Goal: Information Seeking & Learning: Find specific fact

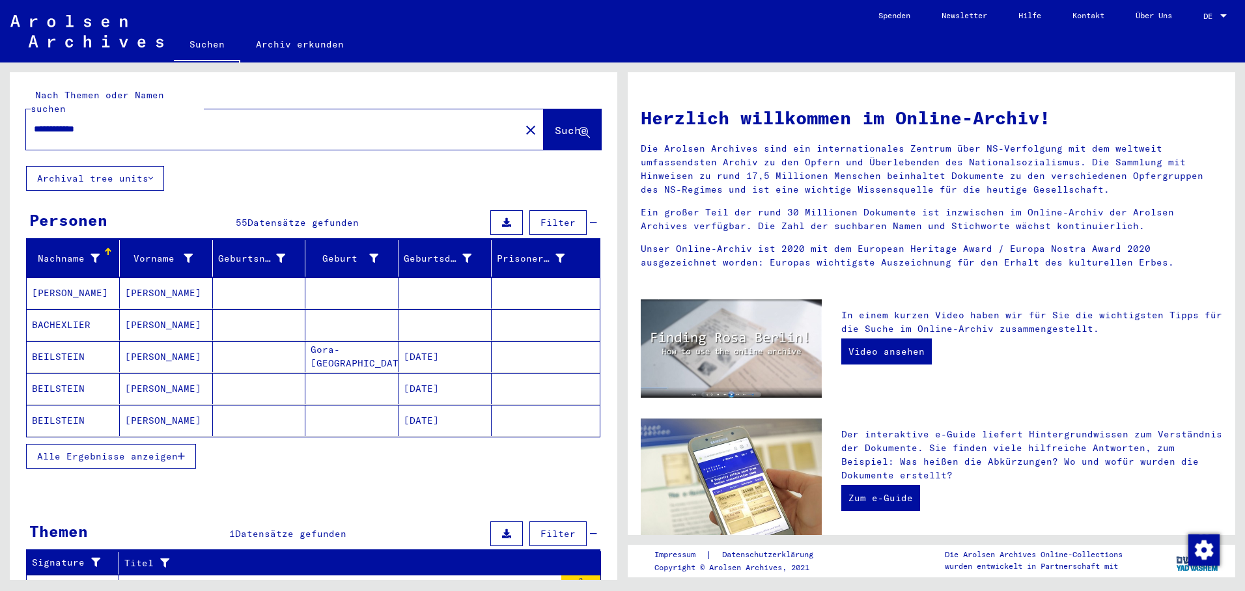
click at [194, 444] on button "Alle Ergebnisse anzeigen" at bounding box center [111, 456] width 170 height 25
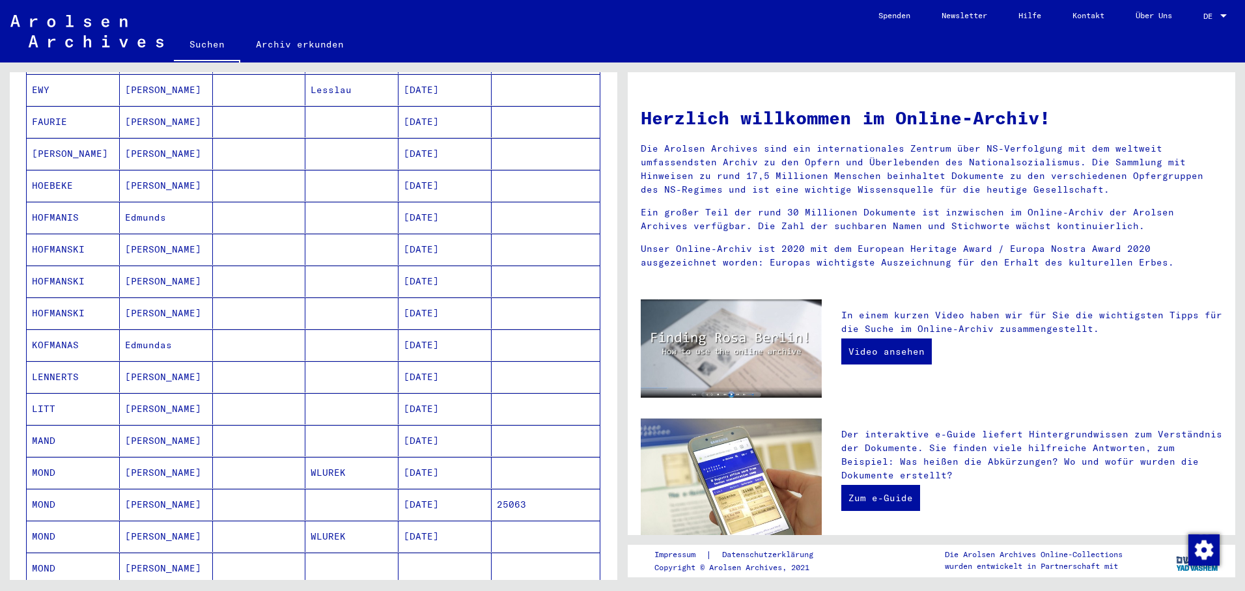
scroll to position [521, 0]
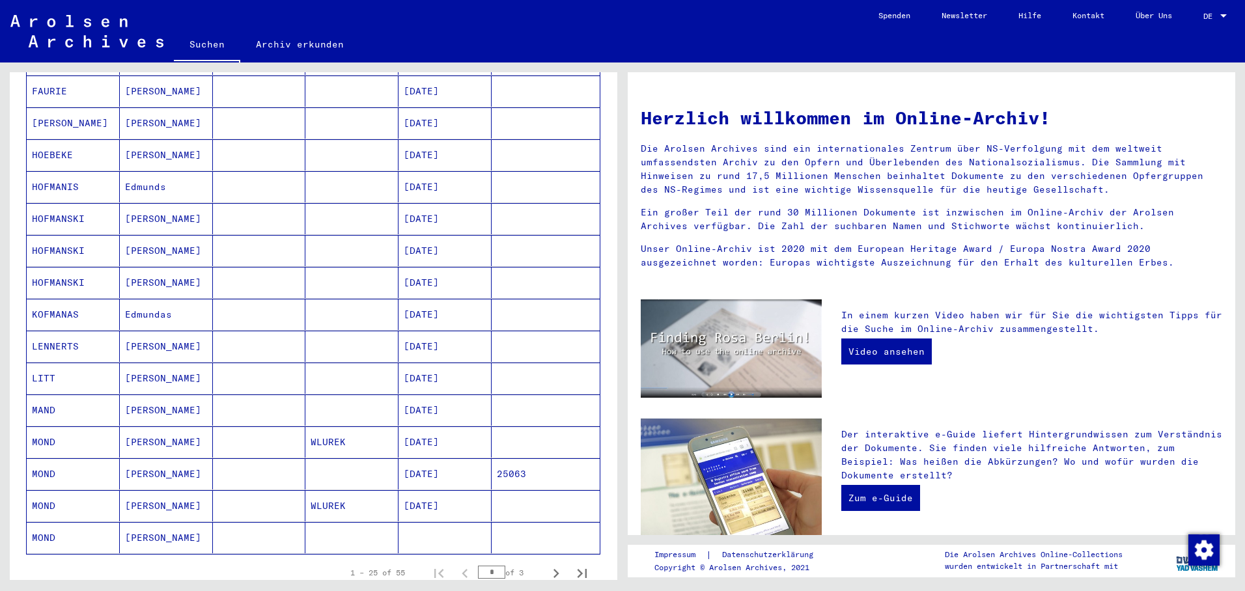
click at [447, 426] on mat-cell "[DATE]" at bounding box center [444, 441] width 93 height 31
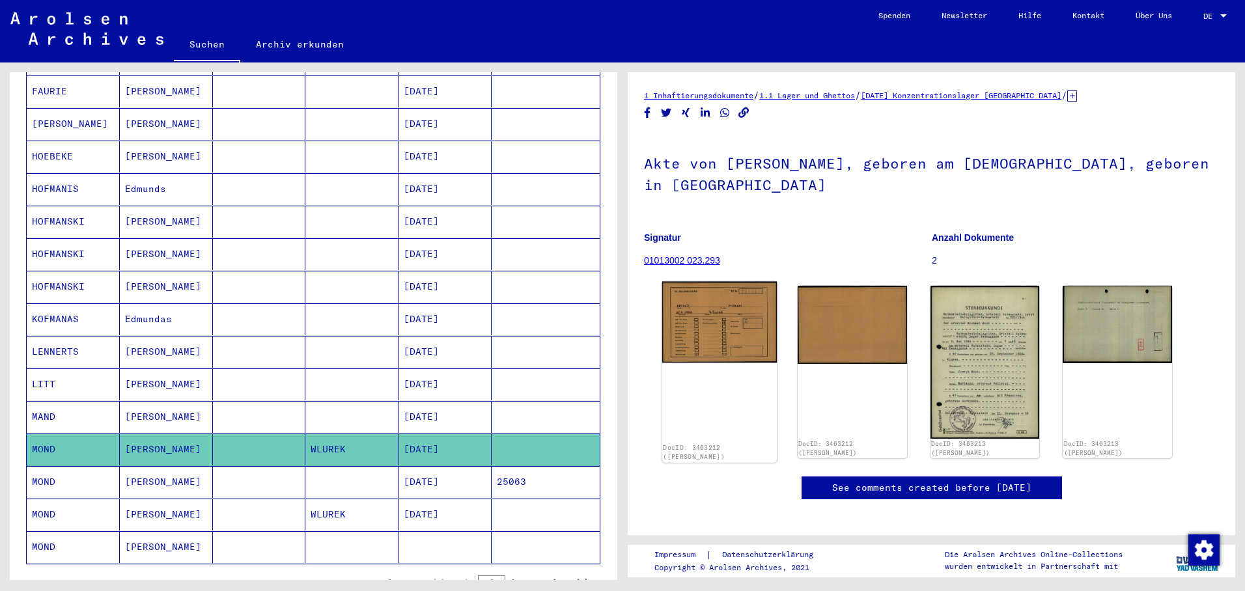
click at [698, 341] on img at bounding box center [719, 322] width 115 height 81
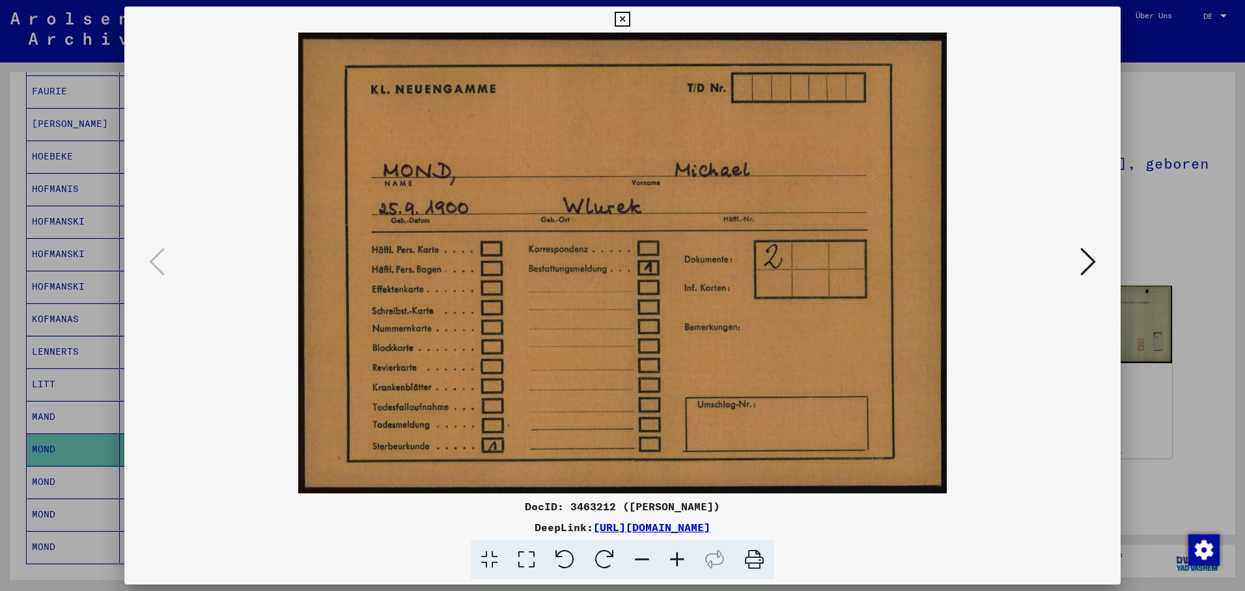
click at [1087, 257] on icon at bounding box center [1088, 261] width 16 height 31
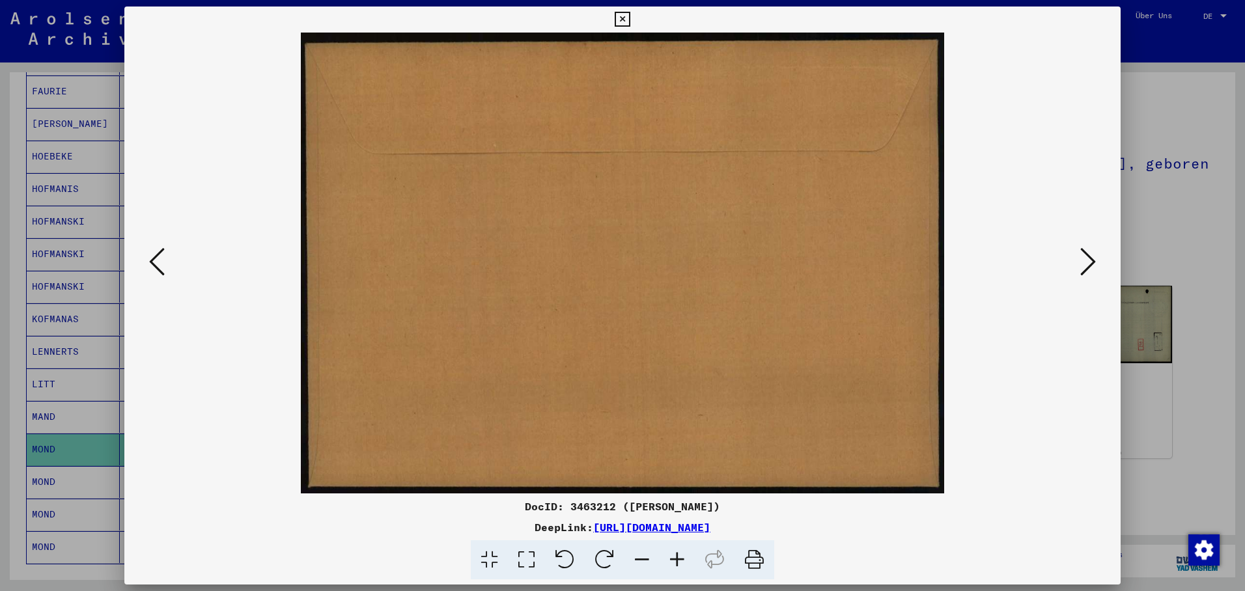
click at [1087, 259] on icon at bounding box center [1088, 261] width 16 height 31
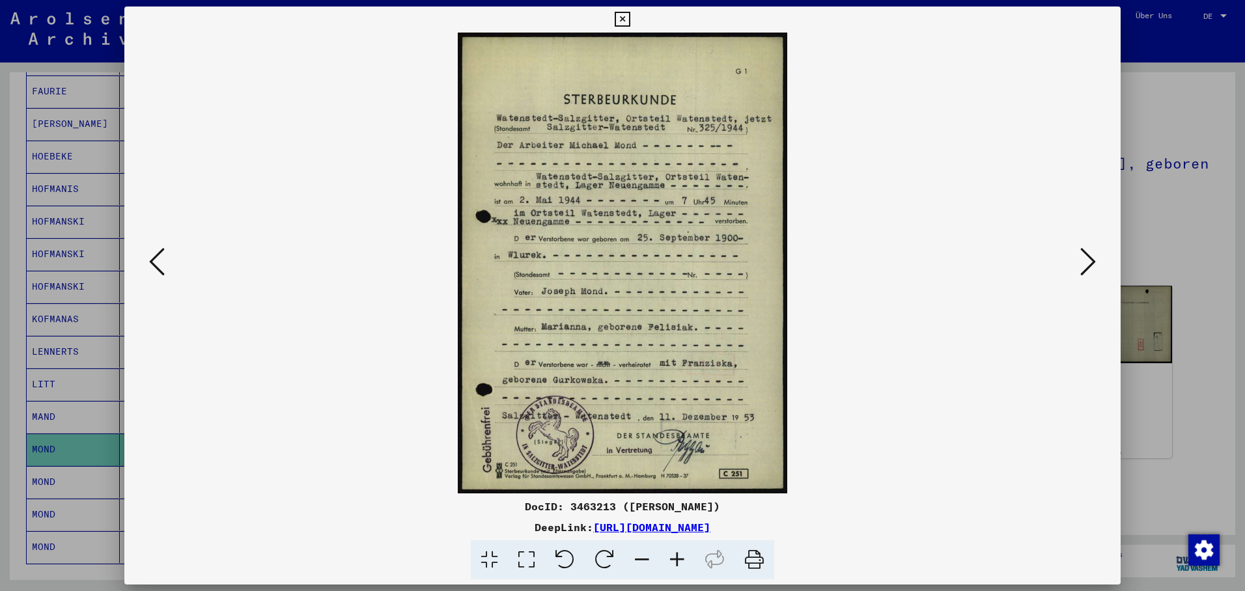
click at [1087, 259] on icon at bounding box center [1088, 261] width 16 height 31
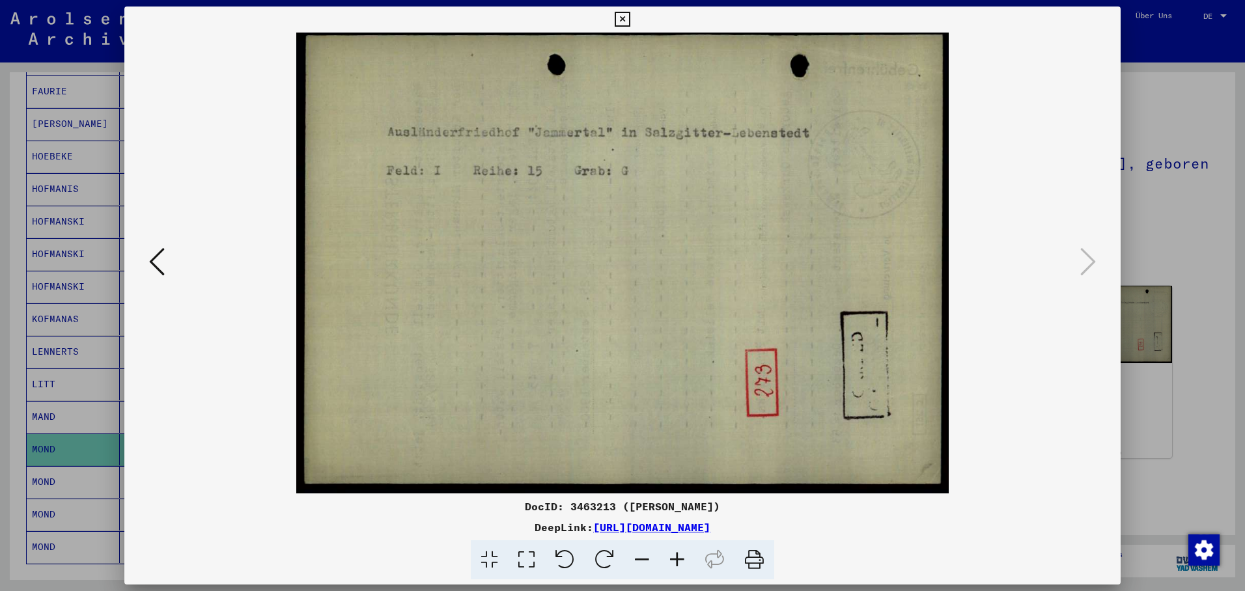
click at [67, 435] on div at bounding box center [622, 295] width 1245 height 591
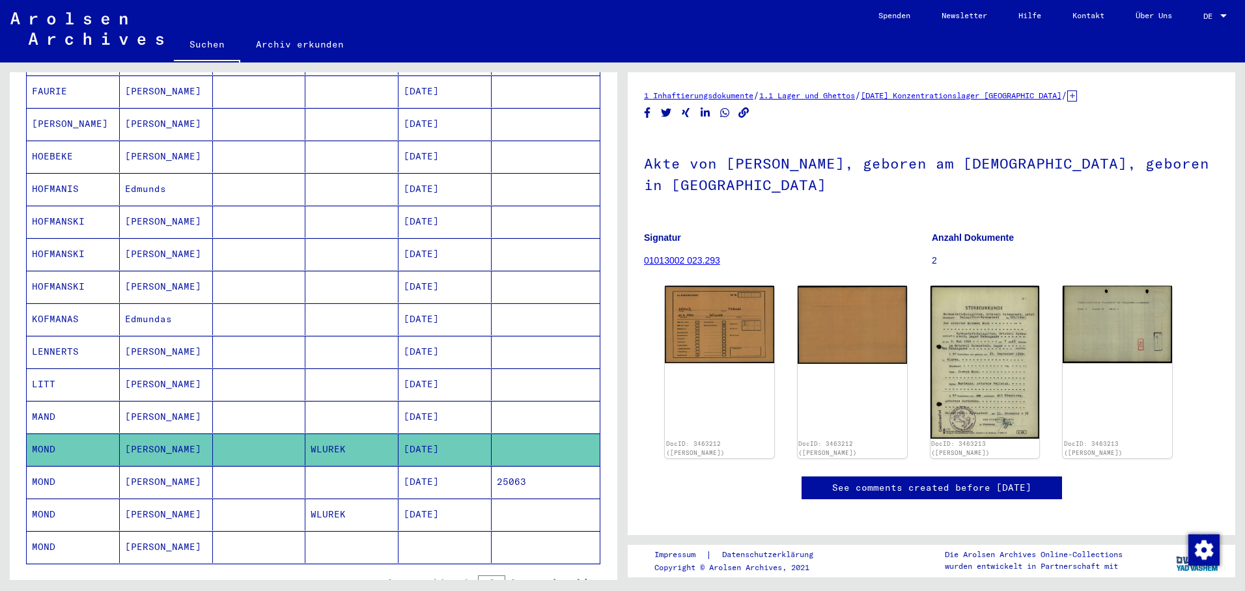
click at [438, 467] on mat-cell "[DATE]" at bounding box center [444, 482] width 93 height 32
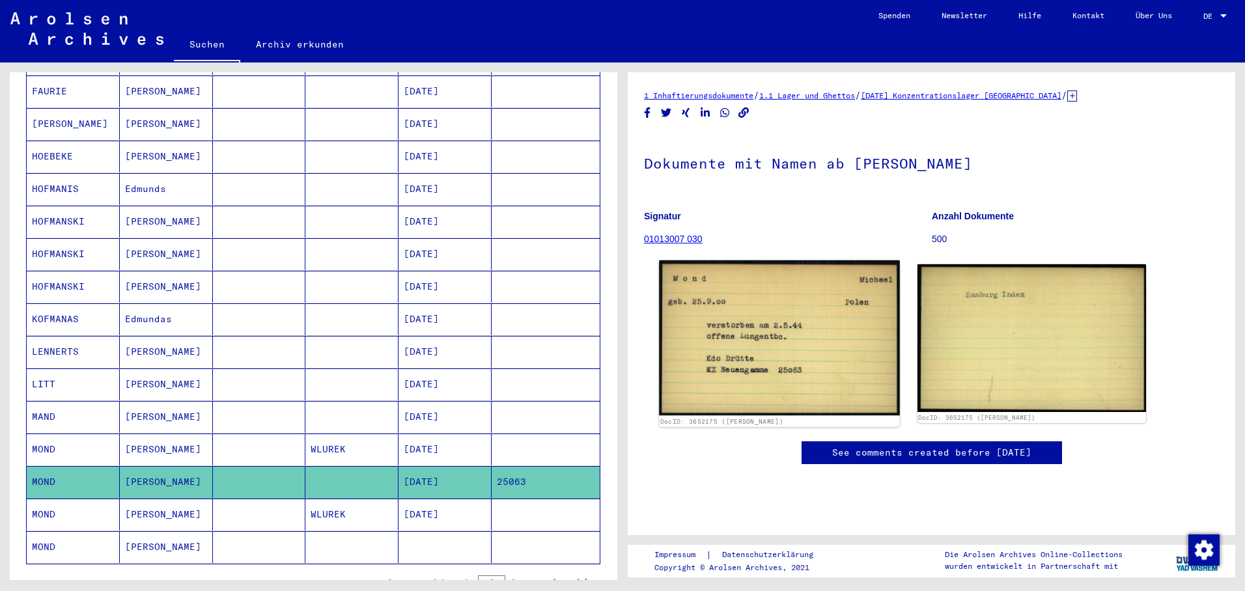
click at [745, 359] on img at bounding box center [779, 337] width 240 height 155
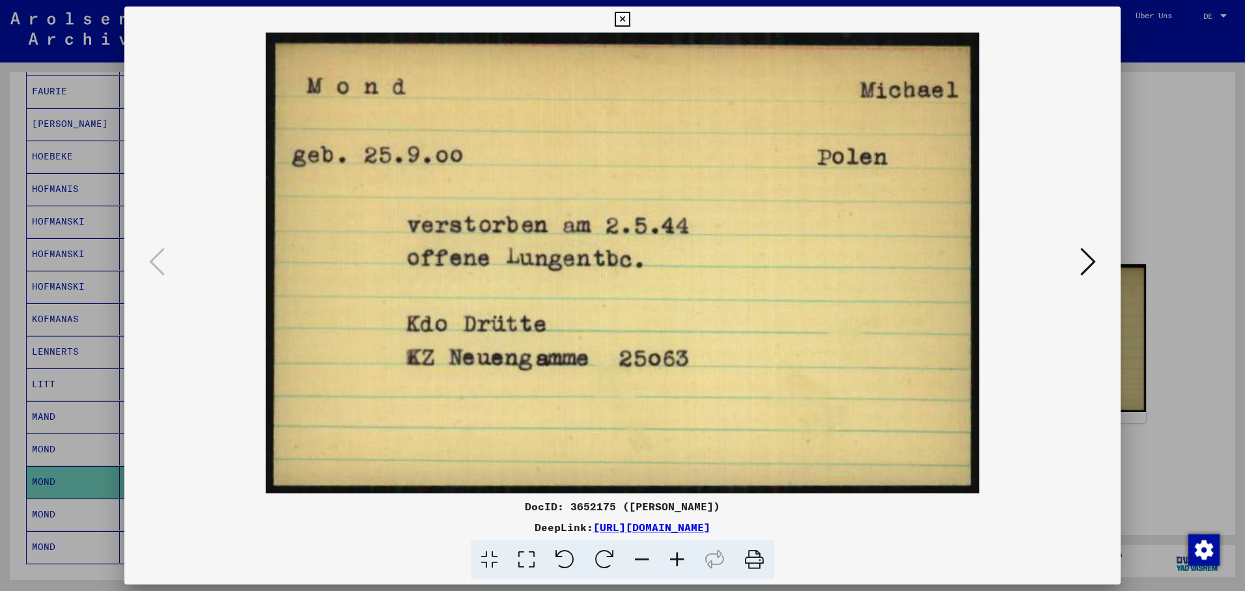
click at [76, 471] on div at bounding box center [622, 295] width 1245 height 591
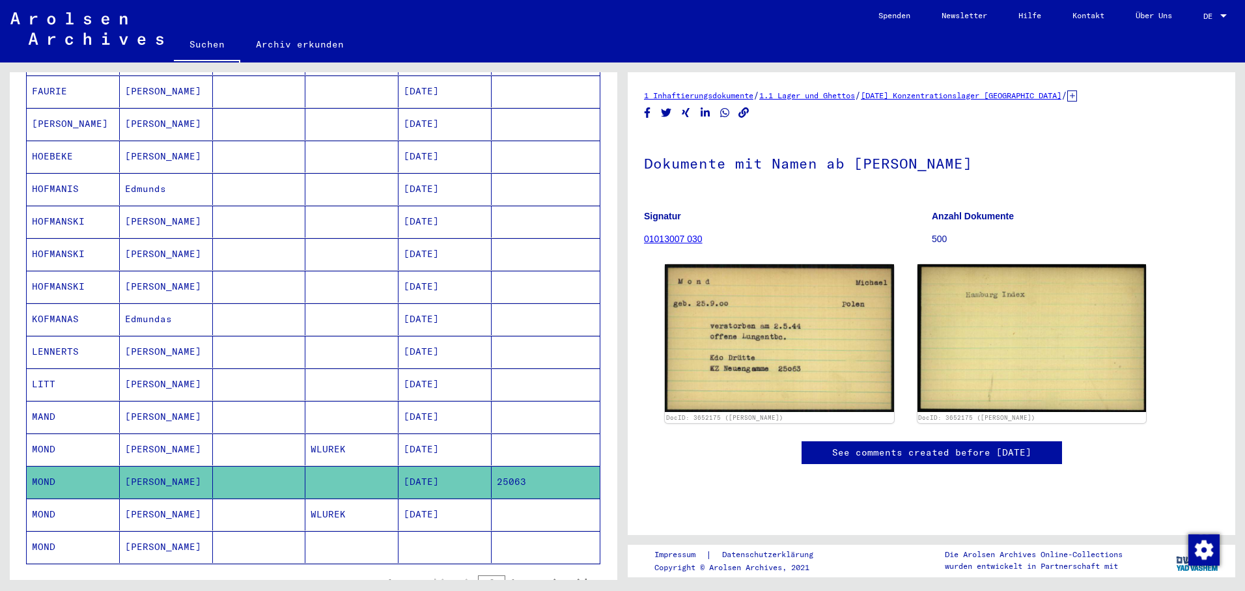
click at [158, 499] on mat-cell "[PERSON_NAME]" at bounding box center [166, 515] width 93 height 32
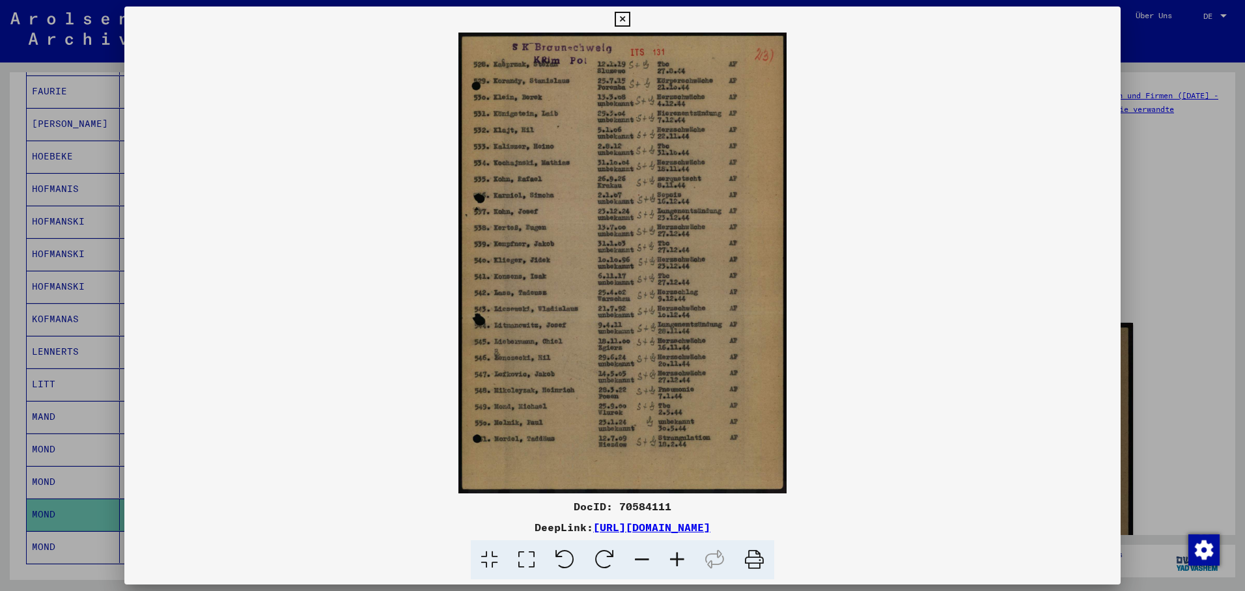
click at [68, 544] on div at bounding box center [622, 295] width 1245 height 591
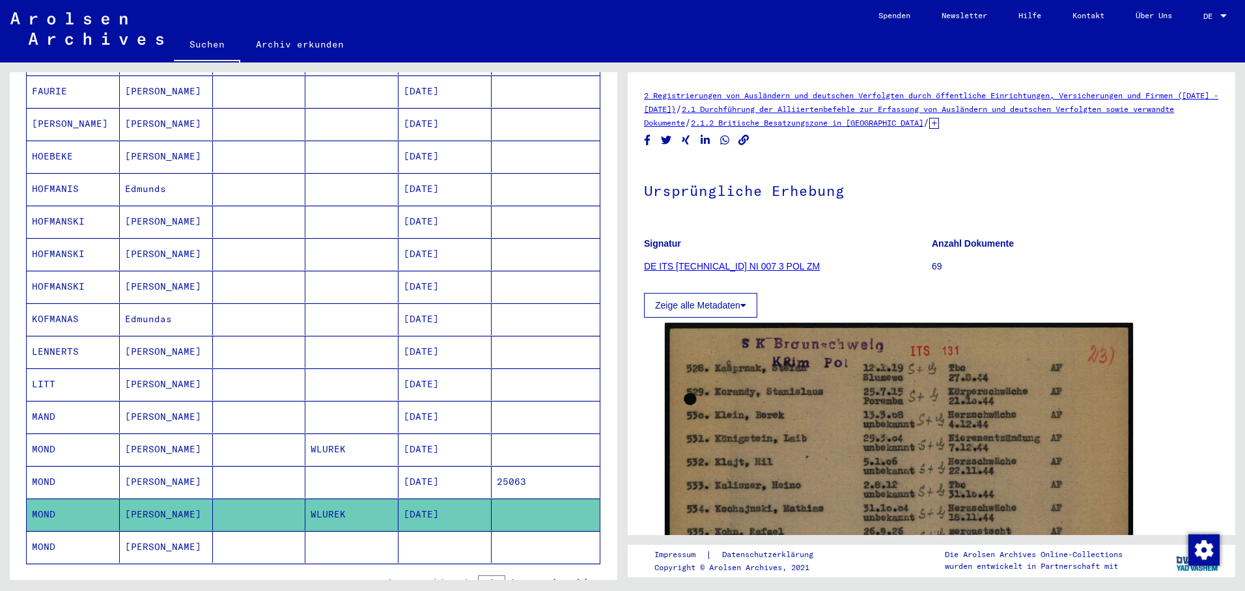
drag, startPoint x: 76, startPoint y: 536, endPoint x: 85, endPoint y: 533, distance: 9.5
click at [77, 535] on mat-cell "MOND" at bounding box center [73, 547] width 93 height 32
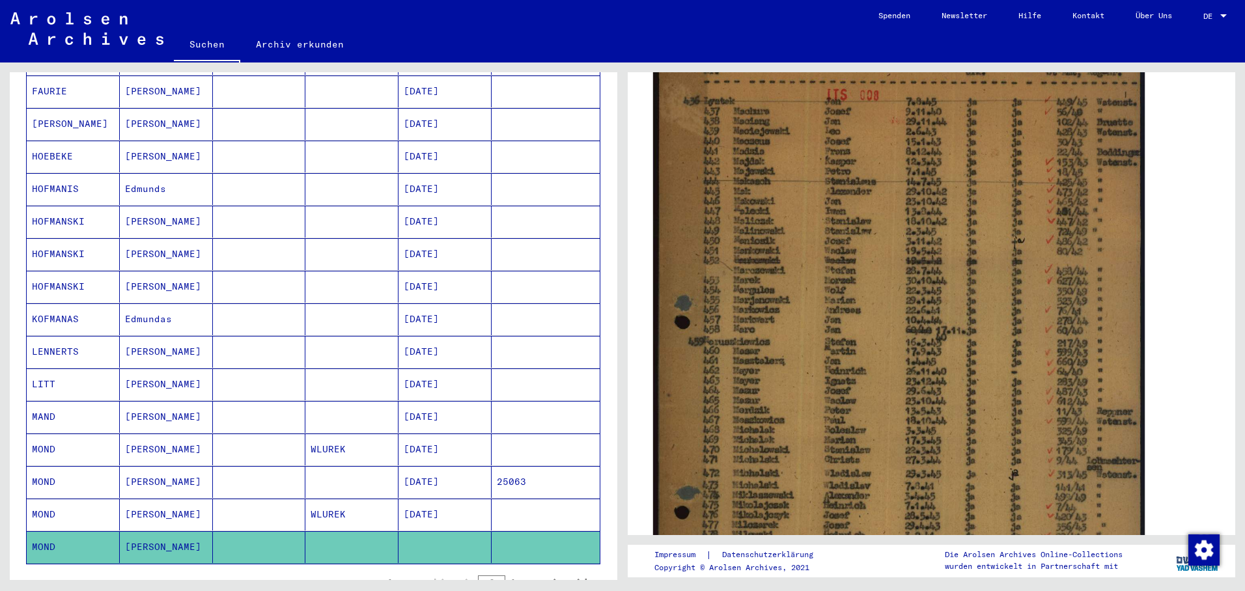
scroll to position [260, 0]
